Goal: Task Accomplishment & Management: Manage account settings

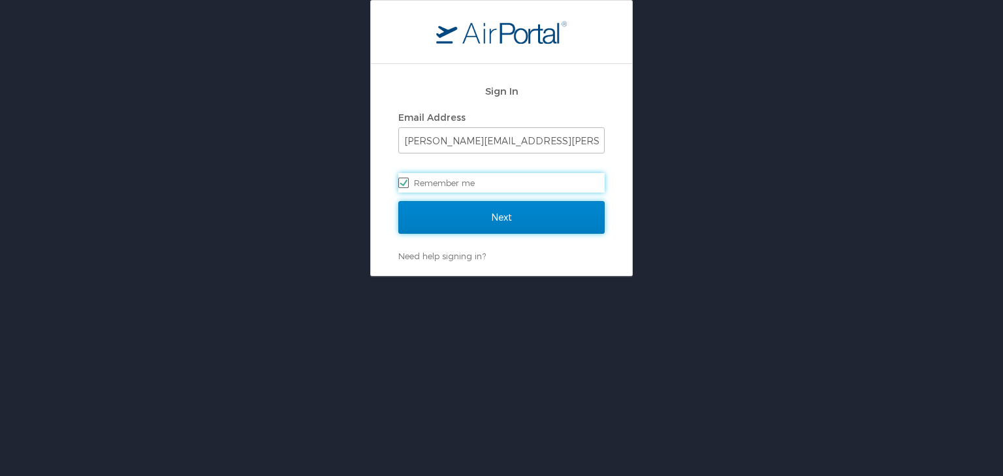
click at [465, 213] on input "Next" at bounding box center [501, 217] width 206 height 33
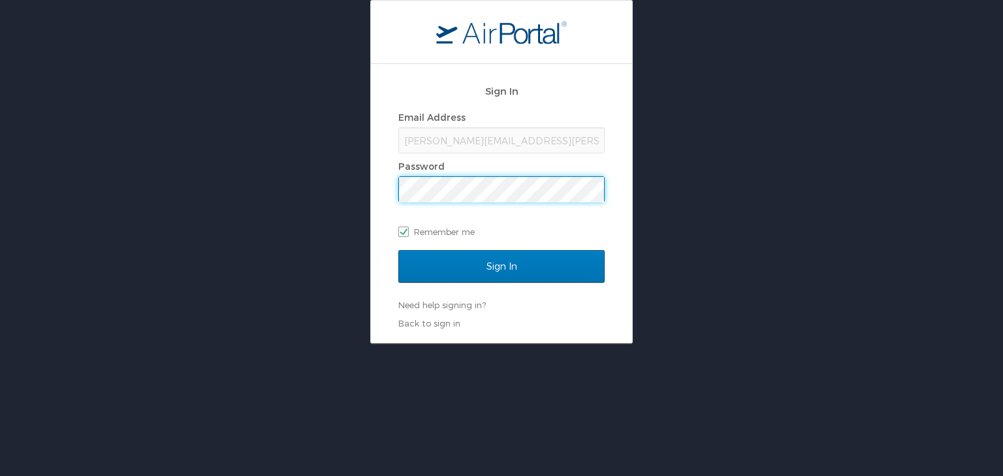
click at [398, 250] on input "Sign In" at bounding box center [501, 266] width 206 height 33
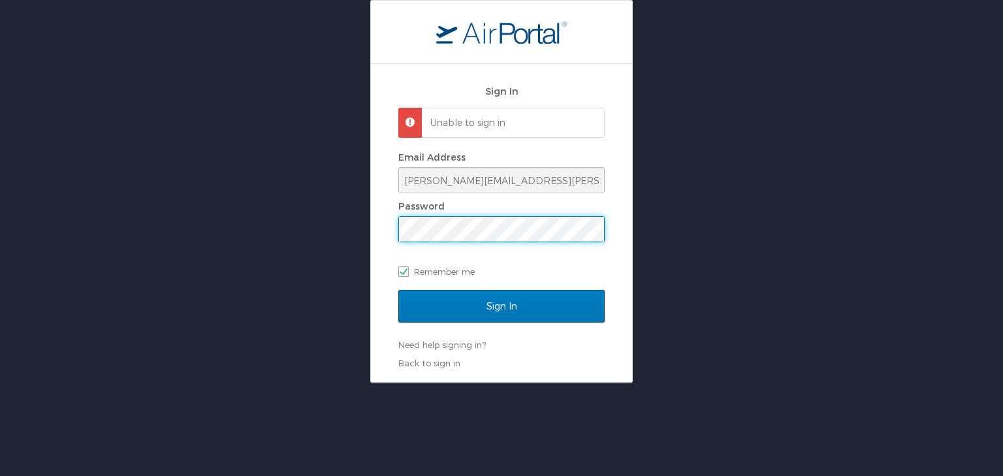
click at [350, 216] on div "Sign In Unable to sign in Email Address lori.allen@i3-corps.com Password Rememb…" at bounding box center [501, 191] width 1003 height 383
click at [398, 290] on input "Sign In" at bounding box center [501, 306] width 206 height 33
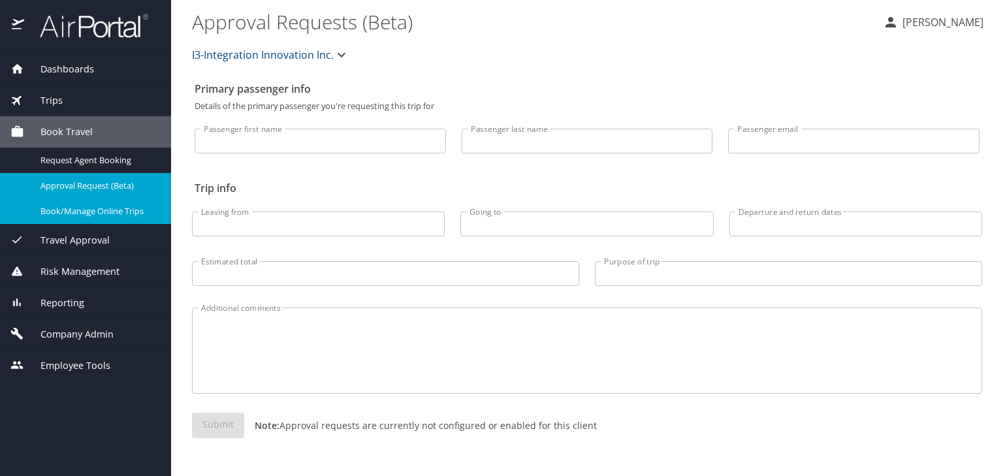
click at [120, 212] on span "Book/Manage Online Trips" at bounding box center [97, 211] width 115 height 12
click at [103, 333] on span "Company Admin" at bounding box center [68, 334] width 89 height 14
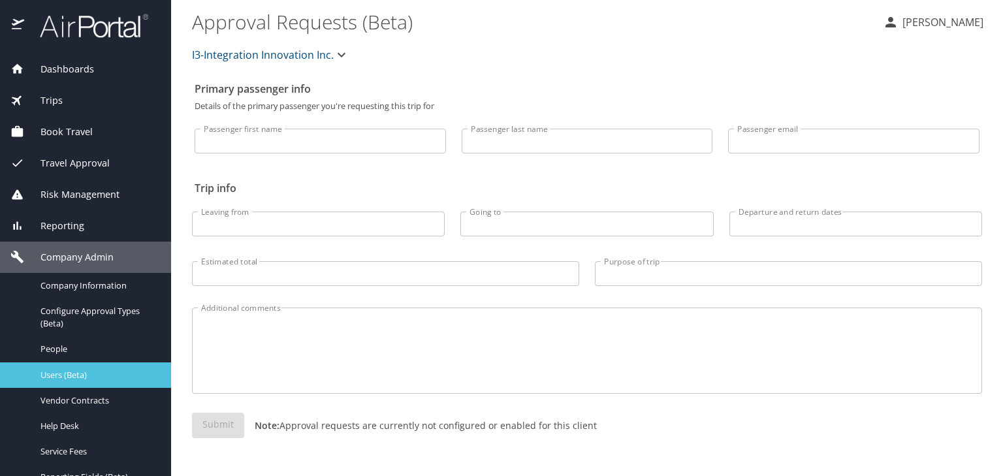
click at [71, 379] on span "Users (Beta)" at bounding box center [97, 375] width 115 height 12
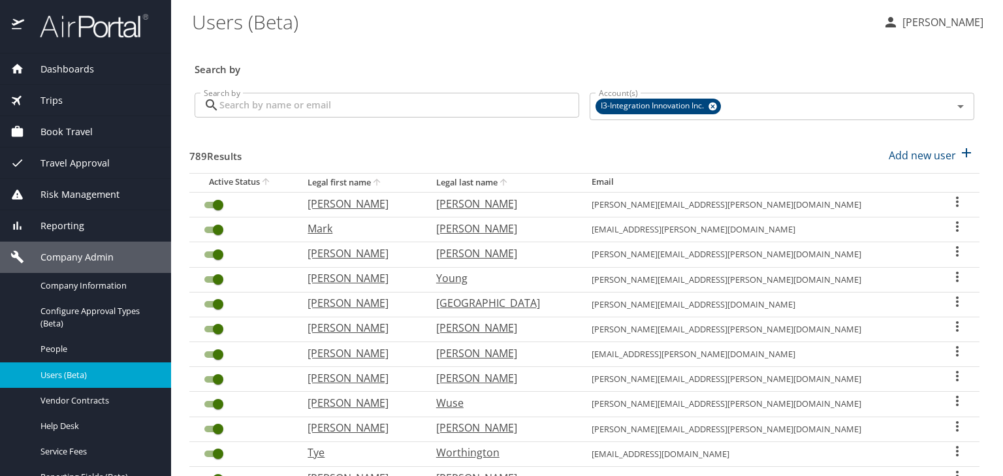
click at [353, 108] on input "Search by" at bounding box center [399, 105] width 360 height 25
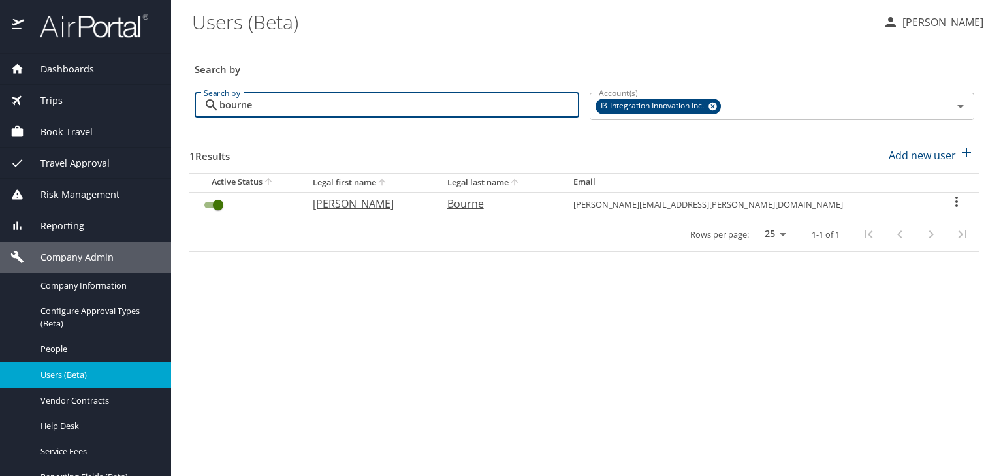
type input "bourne"
click at [950, 199] on icon "User Search Table" at bounding box center [957, 202] width 16 height 16
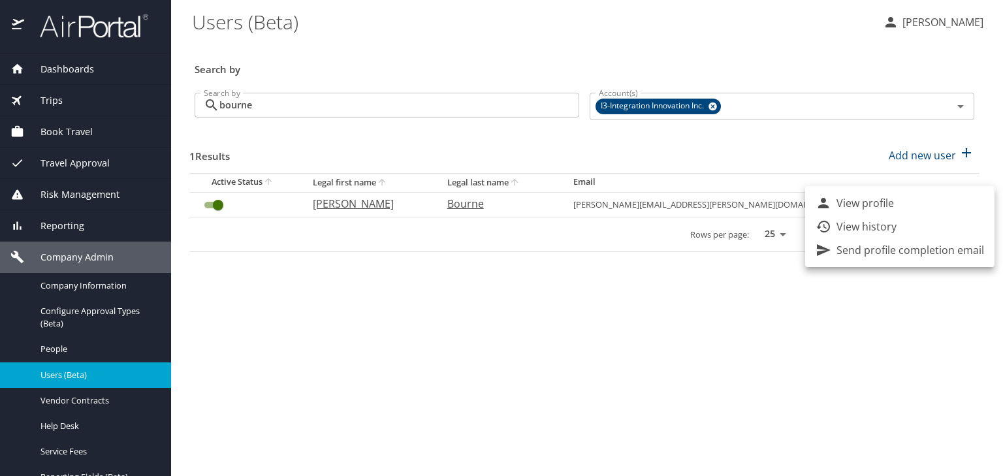
click at [881, 201] on p "View profile" at bounding box center [864, 203] width 57 height 16
select select "US"
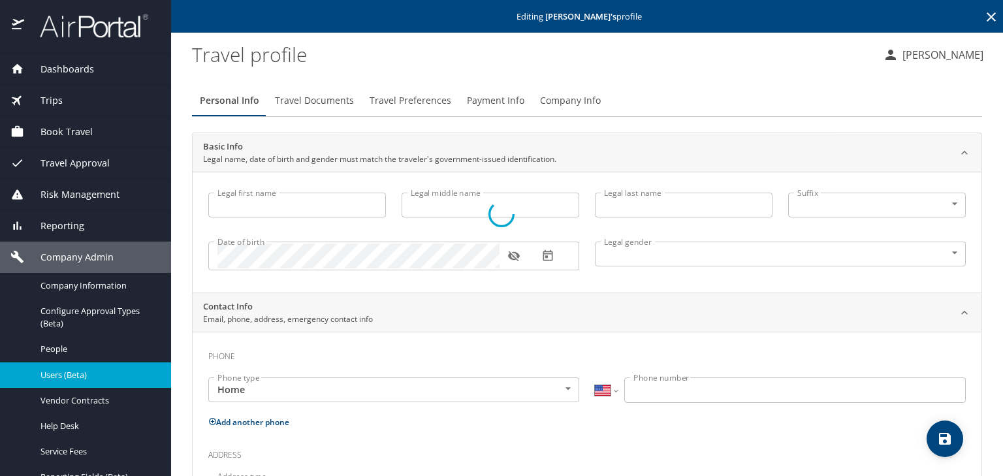
type input "[PERSON_NAME]"
type input "Malvern"
type input "Bourne"
type input "[DEMOGRAPHIC_DATA]"
type input "Gillian"
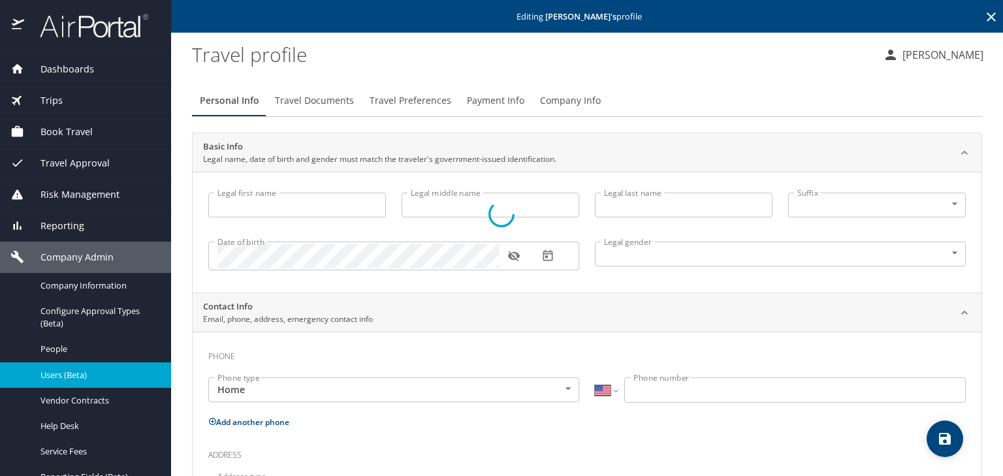
type input "[PERSON_NAME][GEOGRAPHIC_DATA]"
select select "CN"
type input "306 8047"
type input "[GEOGRAPHIC_DATA]"
type input "[US_STATE]"
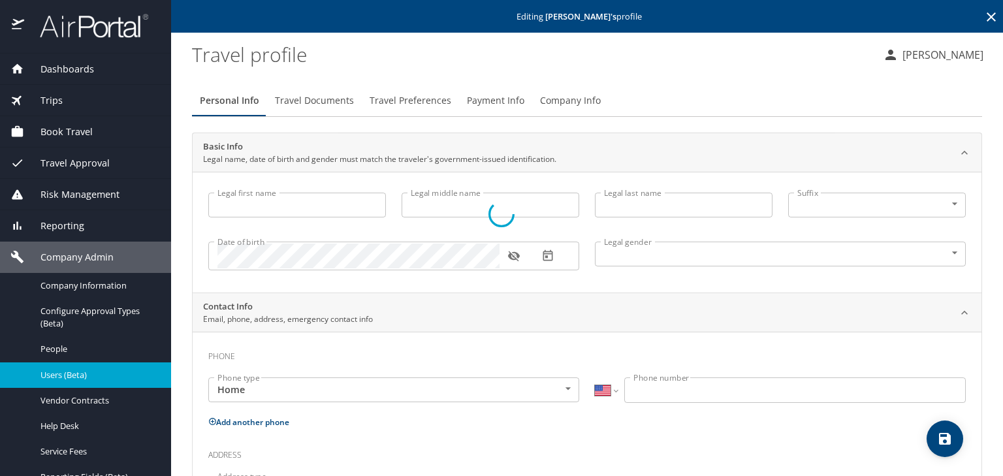
type input "[GEOGRAPHIC_DATA]"
type input "[US_STATE]"
type input "[GEOGRAPHIC_DATA]"
select select "US"
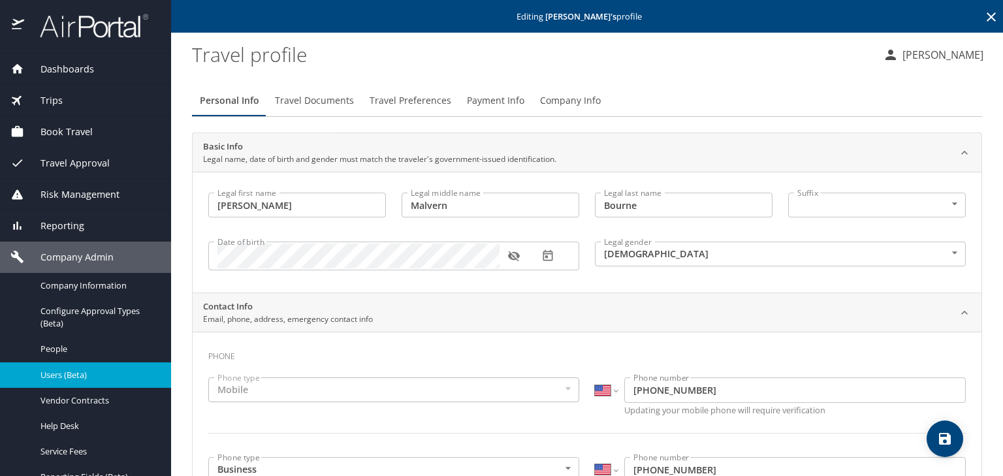
click at [475, 95] on span "Payment Info" at bounding box center [495, 101] width 57 height 16
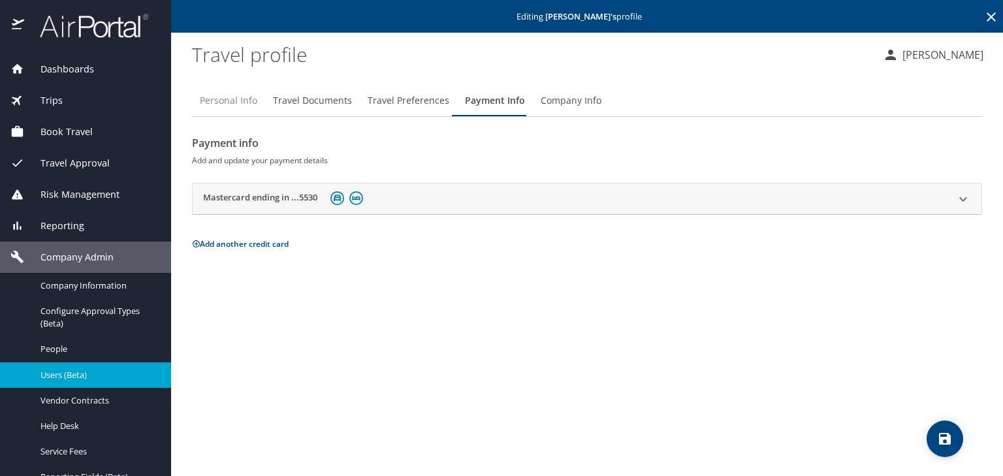
click at [215, 103] on span "Personal Info" at bounding box center [228, 101] width 57 height 16
select select "US"
select select "CN"
